Goal: Task Accomplishment & Management: Use online tool/utility

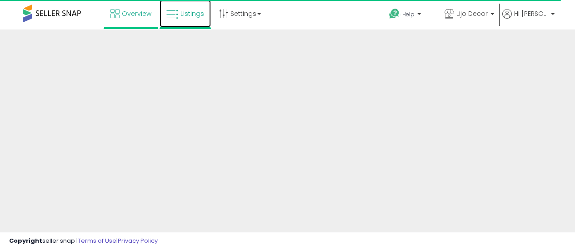
click at [183, 13] on span "Listings" at bounding box center [192, 13] width 24 height 9
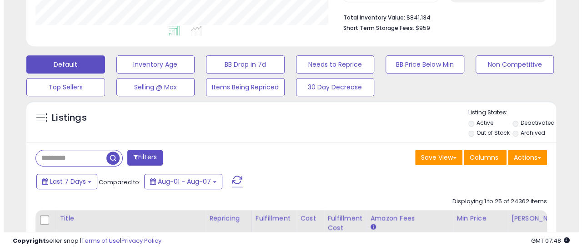
scroll to position [273, 0]
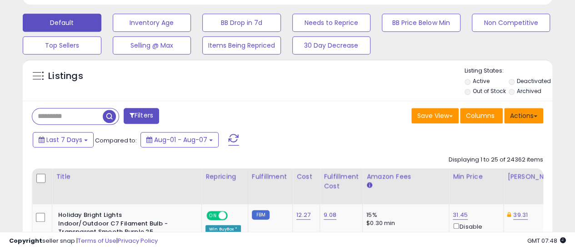
click at [527, 108] on button "Actions" at bounding box center [523, 115] width 39 height 15
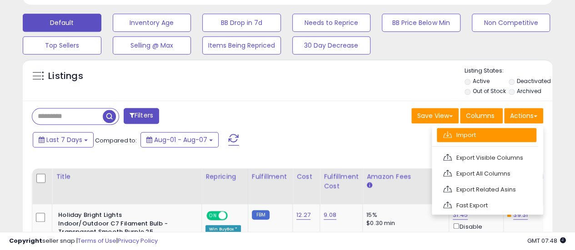
click at [485, 134] on link "Import" at bounding box center [487, 135] width 100 height 14
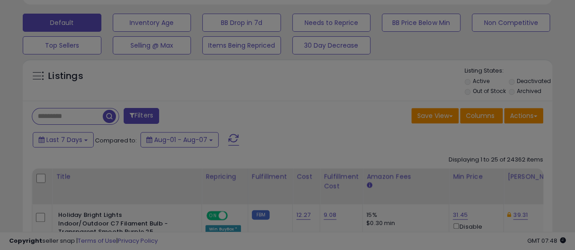
scroll to position [186, 310]
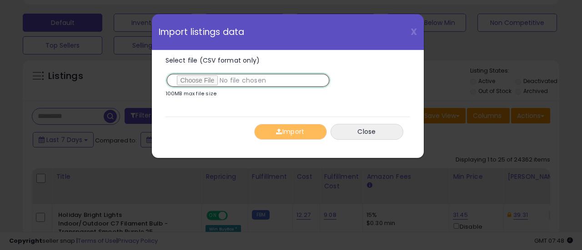
click at [193, 81] on input "Select file (CSV format only)" at bounding box center [247, 80] width 165 height 15
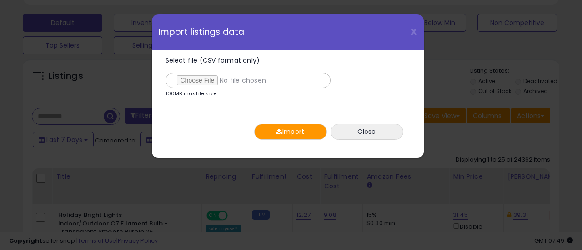
click at [308, 133] on button "Import" at bounding box center [290, 132] width 73 height 16
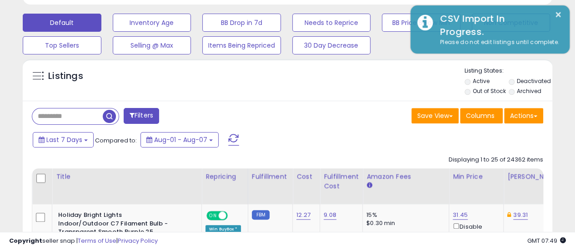
scroll to position [454162, 454042]
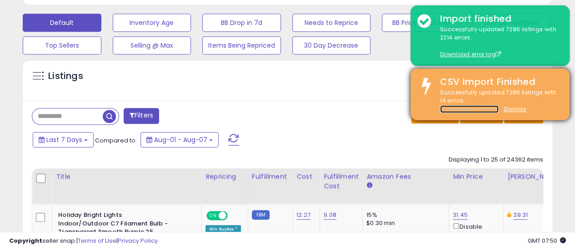
click at [455, 109] on link "Download errors log" at bounding box center [469, 109] width 59 height 8
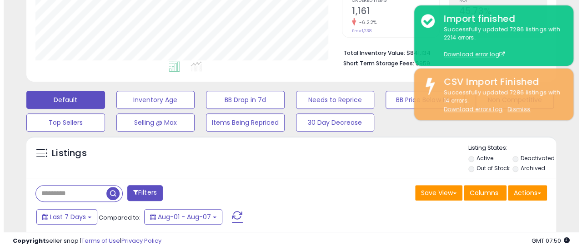
scroll to position [182, 0]
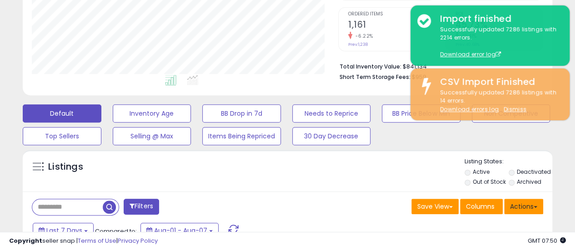
click at [527, 200] on button "Actions" at bounding box center [523, 206] width 39 height 15
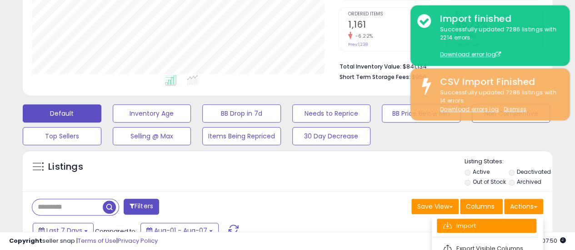
click at [476, 224] on link "Import" at bounding box center [487, 226] width 100 height 14
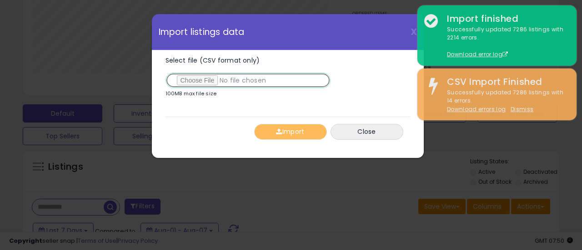
click at [193, 80] on input "Select file (CSV format only)" at bounding box center [247, 80] width 165 height 15
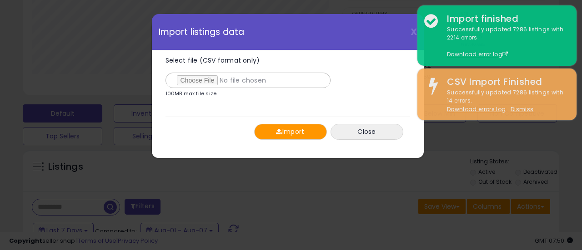
drag, startPoint x: 302, startPoint y: 133, endPoint x: 309, endPoint y: 138, distance: 8.2
click at [302, 133] on button "Import" at bounding box center [290, 132] width 73 height 16
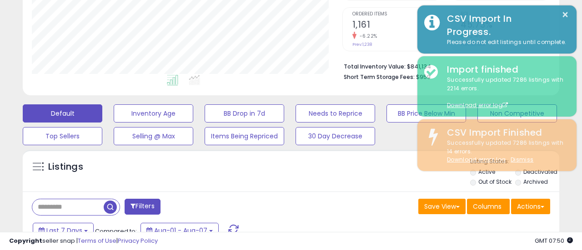
scroll to position [454162, 454042]
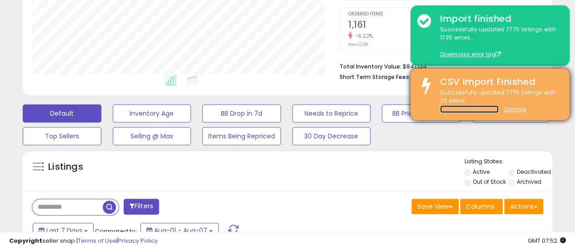
click at [463, 109] on link "Download errors log" at bounding box center [469, 109] width 59 height 8
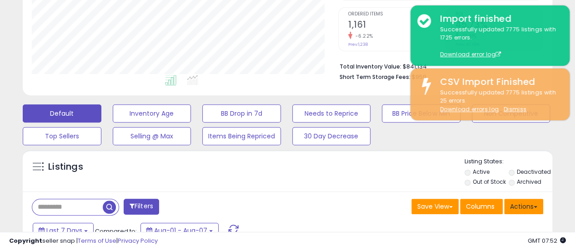
click at [530, 210] on button "Actions" at bounding box center [523, 206] width 39 height 15
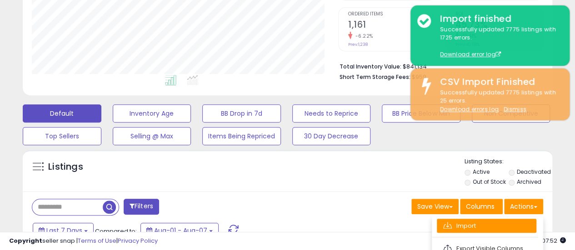
click at [493, 227] on link "Import" at bounding box center [487, 226] width 100 height 14
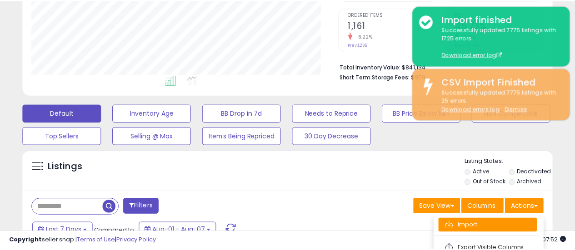
scroll to position [186, 310]
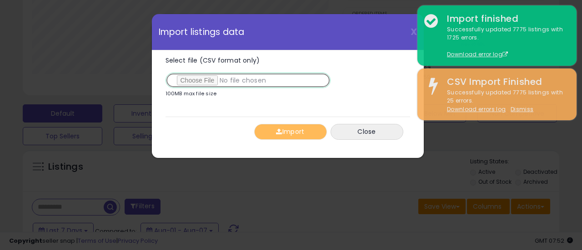
click at [205, 81] on input "Select file (CSV format only)" at bounding box center [247, 80] width 165 height 15
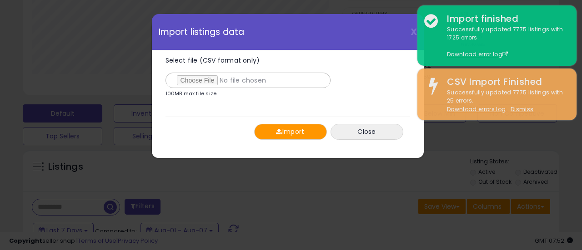
click at [306, 134] on button "Import" at bounding box center [290, 132] width 73 height 16
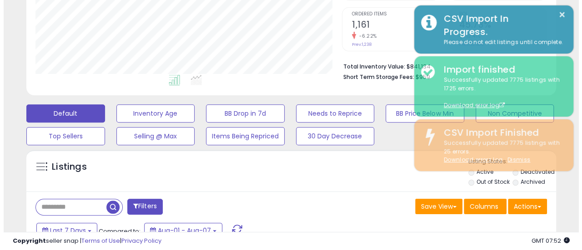
scroll to position [454162, 454042]
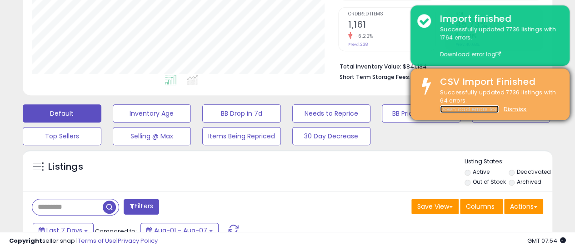
click at [473, 109] on link "Download errors log" at bounding box center [469, 109] width 59 height 8
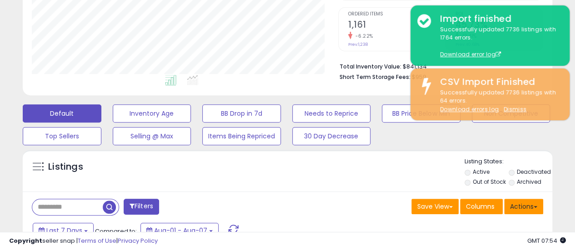
click at [525, 206] on button "Actions" at bounding box center [523, 206] width 39 height 15
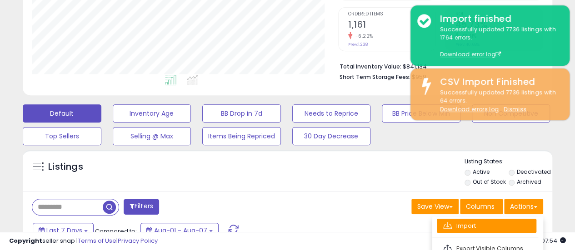
click at [476, 223] on link "Import" at bounding box center [487, 226] width 100 height 14
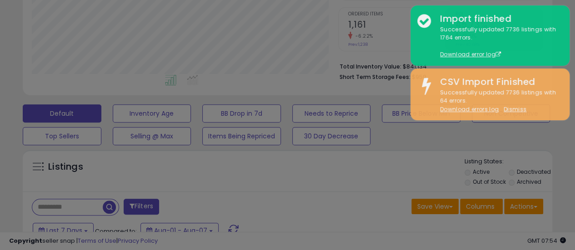
scroll to position [186, 310]
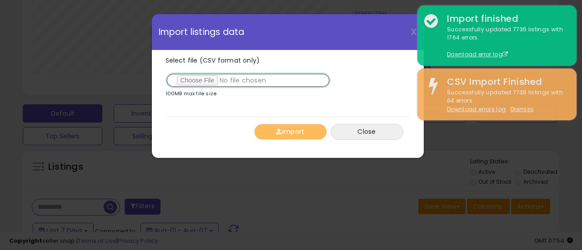
click at [202, 80] on input "Select file (CSV format only)" at bounding box center [247, 80] width 165 height 15
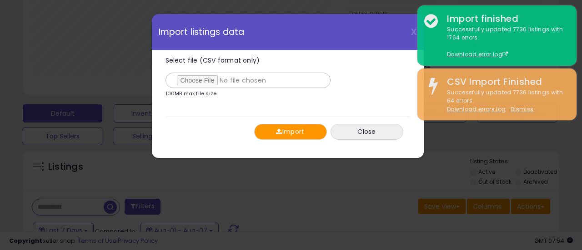
click at [305, 129] on button "Import" at bounding box center [290, 132] width 73 height 16
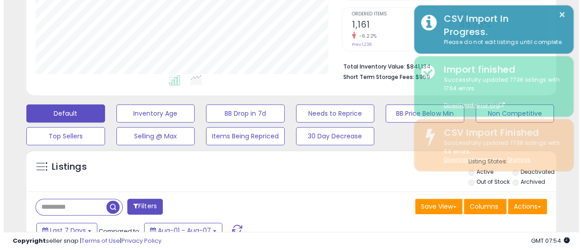
scroll to position [454162, 454042]
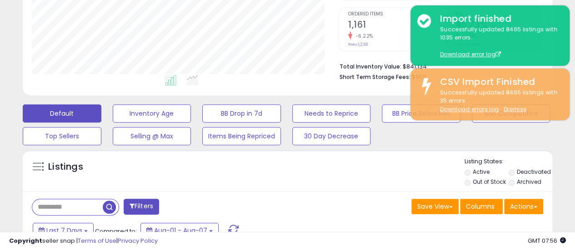
click at [523, 208] on button "Actions" at bounding box center [523, 206] width 39 height 15
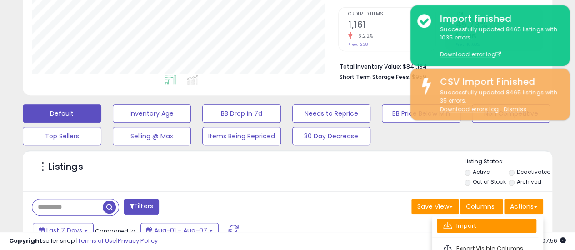
click at [483, 226] on link "Import" at bounding box center [487, 226] width 100 height 14
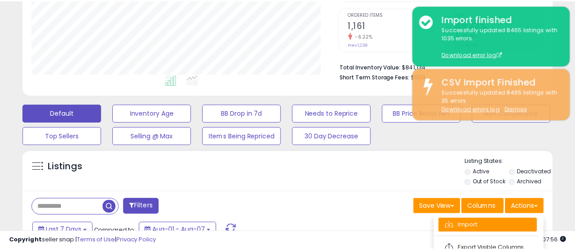
scroll to position [186, 310]
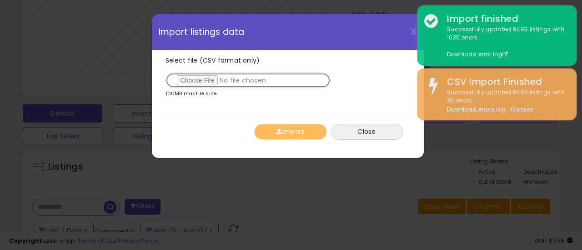
click at [206, 81] on input "Select file (CSV format only)" at bounding box center [247, 80] width 165 height 15
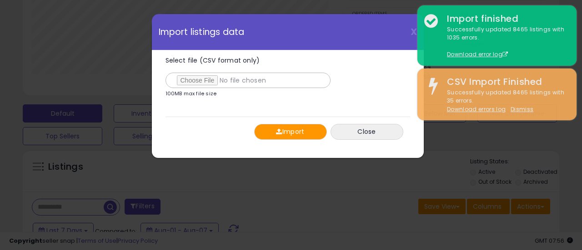
click at [299, 135] on button "Import" at bounding box center [290, 132] width 73 height 16
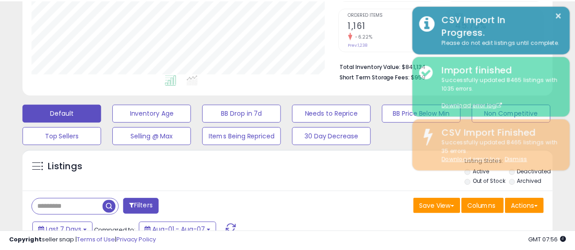
scroll to position [454162, 454042]
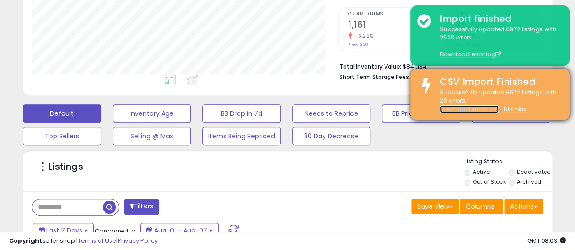
click at [483, 109] on link "Download errors log" at bounding box center [469, 109] width 59 height 8
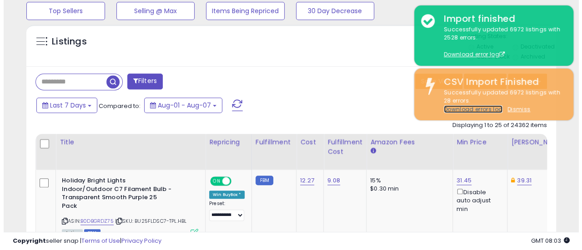
scroll to position [219, 0]
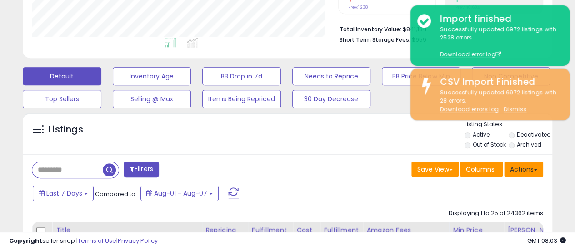
click at [528, 171] on button "Actions" at bounding box center [523, 169] width 39 height 15
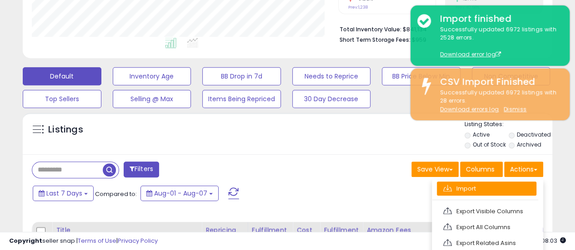
click at [473, 190] on link "Import" at bounding box center [487, 189] width 100 height 14
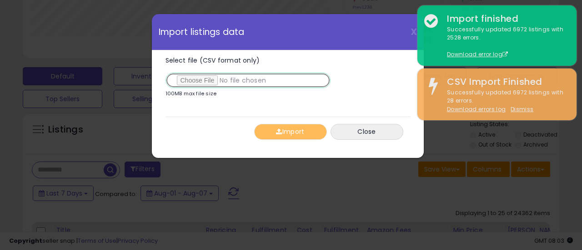
click at [196, 78] on input "Select file (CSV format only)" at bounding box center [247, 80] width 165 height 15
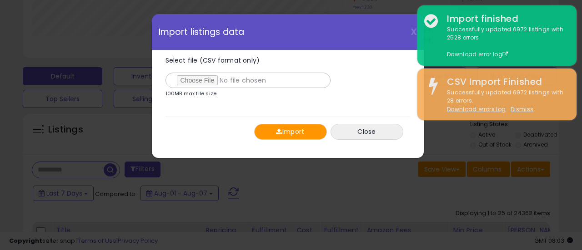
click at [284, 133] on button "Import" at bounding box center [290, 132] width 73 height 16
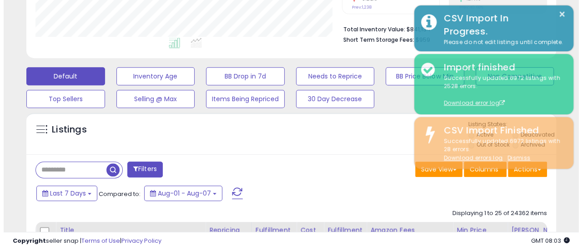
scroll to position [454162, 454042]
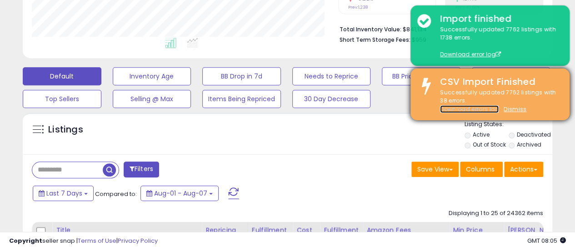
click at [475, 109] on link "Download errors log" at bounding box center [469, 109] width 59 height 8
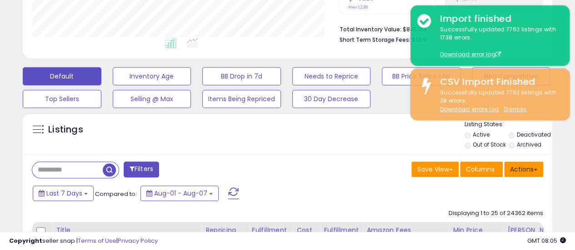
click at [537, 169] on button "Actions" at bounding box center [523, 169] width 39 height 15
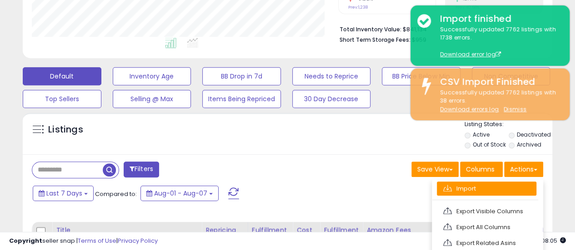
click at [491, 187] on link "Import" at bounding box center [487, 189] width 100 height 14
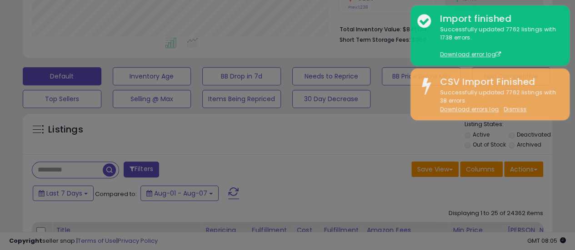
scroll to position [186, 310]
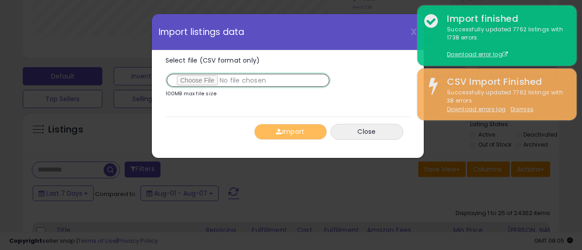
click at [195, 81] on input "Select file (CSV format only)" at bounding box center [247, 80] width 165 height 15
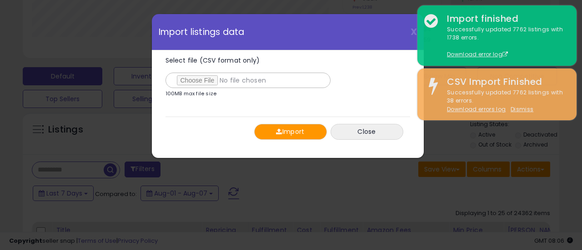
click at [294, 133] on button "Import" at bounding box center [290, 132] width 73 height 16
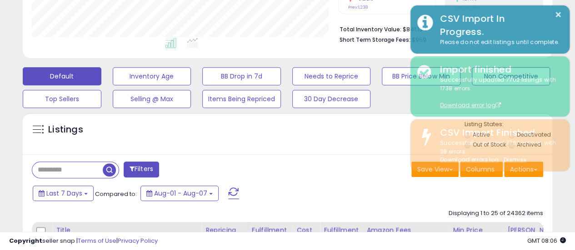
scroll to position [454162, 454042]
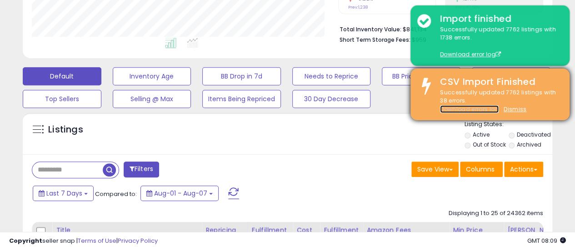
click at [453, 109] on link "Download errors log" at bounding box center [469, 109] width 59 height 8
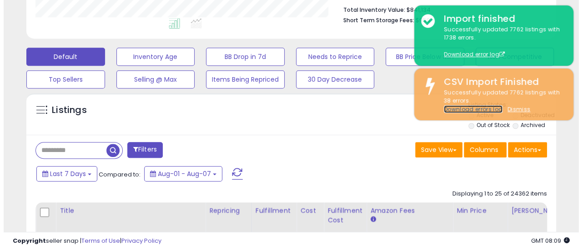
scroll to position [211, 0]
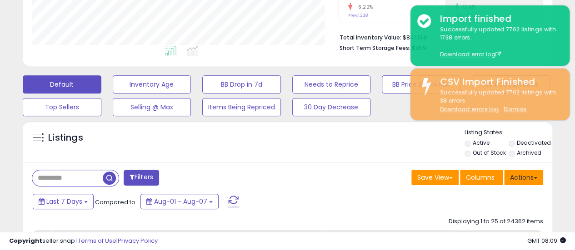
click at [525, 181] on button "Actions" at bounding box center [523, 177] width 39 height 15
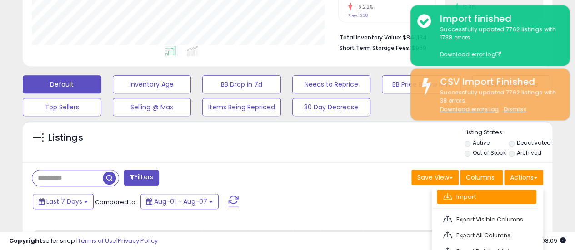
click at [485, 201] on link "Import" at bounding box center [487, 197] width 100 height 14
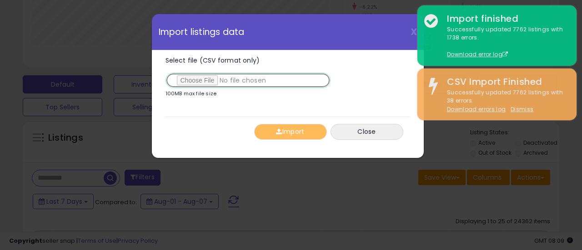
click at [200, 79] on input "Select file (CSV format only)" at bounding box center [247, 80] width 165 height 15
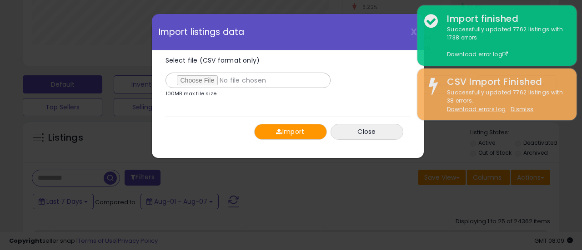
click at [293, 135] on button "Import" at bounding box center [290, 132] width 73 height 16
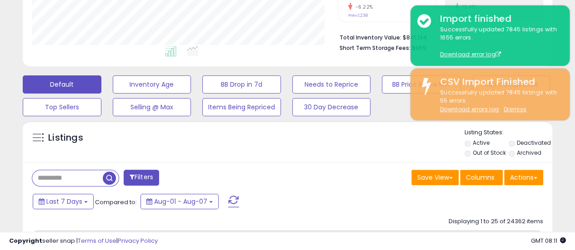
scroll to position [209, 0]
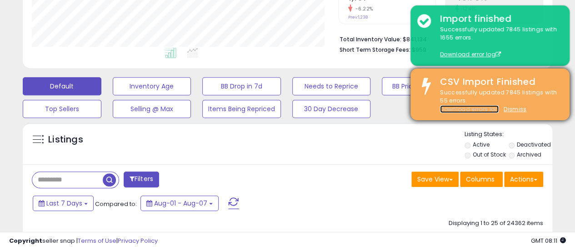
click at [478, 109] on link "Download errors log" at bounding box center [469, 109] width 59 height 8
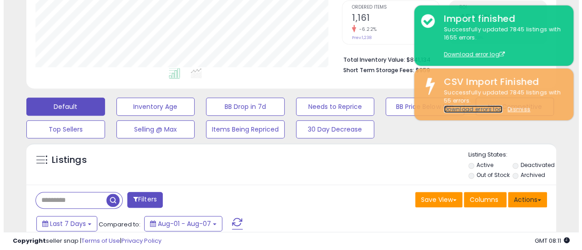
scroll to position [201, 0]
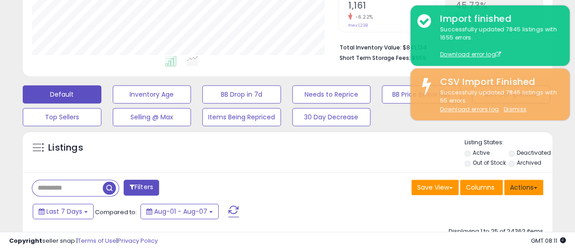
click at [532, 189] on button "Actions" at bounding box center [523, 187] width 39 height 15
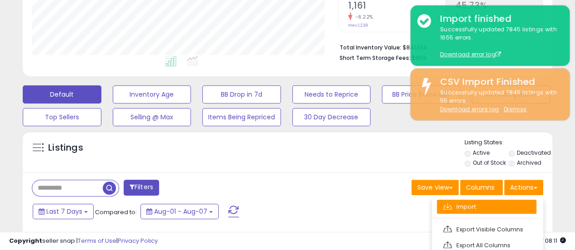
click at [486, 207] on link "Import" at bounding box center [487, 207] width 100 height 14
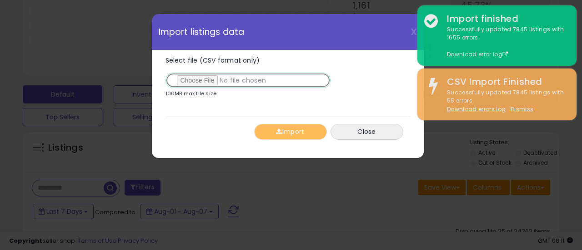
click at [189, 81] on input "Select file (CSV format only)" at bounding box center [247, 80] width 165 height 15
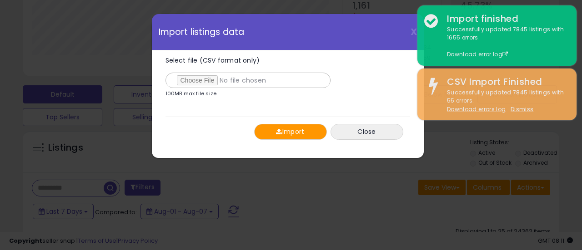
click at [305, 133] on button "Import" at bounding box center [290, 132] width 73 height 16
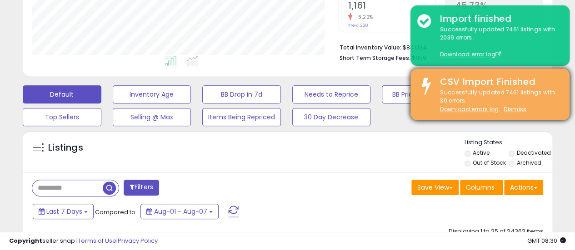
scroll to position [420, 0]
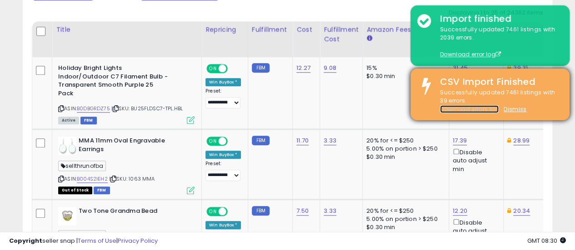
click at [490, 111] on link "Download errors log" at bounding box center [469, 109] width 59 height 8
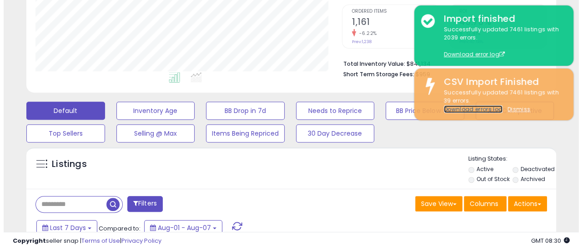
scroll to position [193, 0]
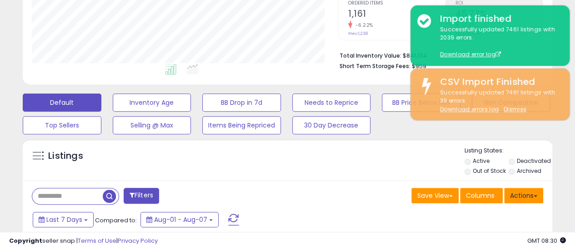
click at [532, 193] on button "Actions" at bounding box center [523, 195] width 39 height 15
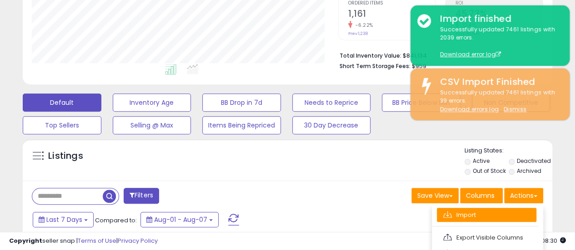
click at [501, 213] on link "Import" at bounding box center [487, 215] width 100 height 14
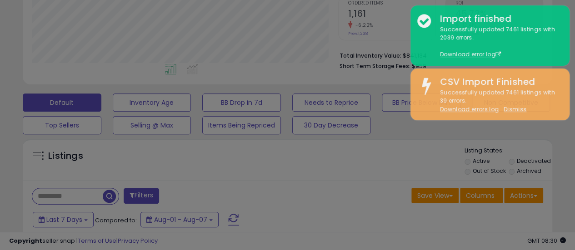
scroll to position [186, 310]
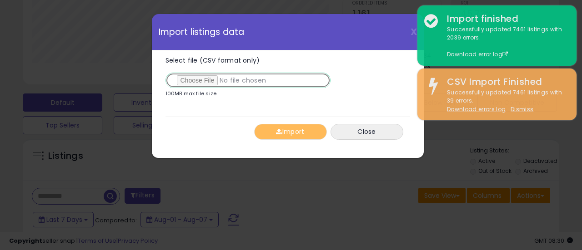
click at [200, 82] on input "Select file (CSV format only)" at bounding box center [247, 80] width 165 height 15
type input "**********"
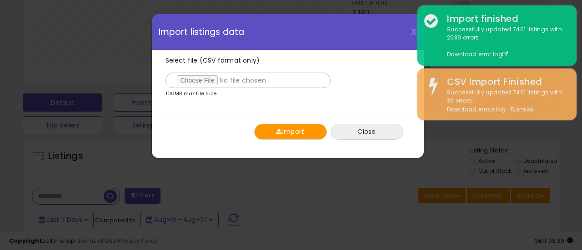
click at [299, 132] on button "Import" at bounding box center [290, 132] width 73 height 16
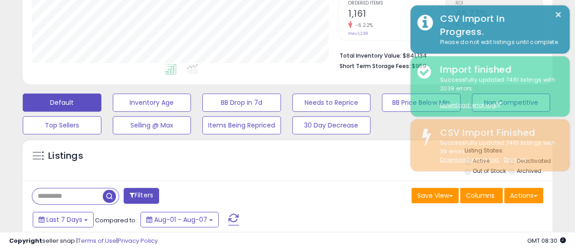
scroll to position [454162, 454042]
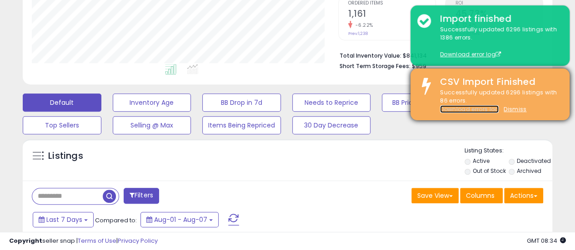
click at [472, 107] on link "Download errors log" at bounding box center [469, 109] width 59 height 8
